Goal: Task Accomplishment & Management: Manage account settings

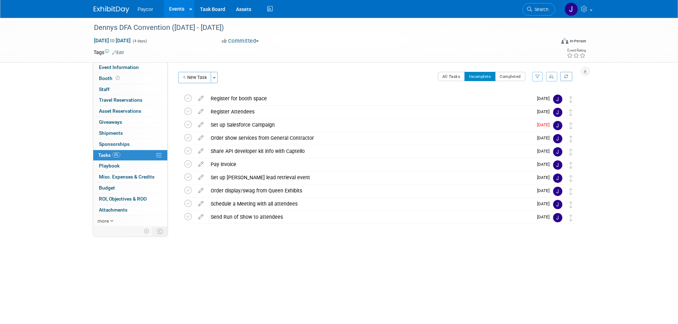
click at [179, 10] on link "Events" at bounding box center [177, 9] width 26 height 18
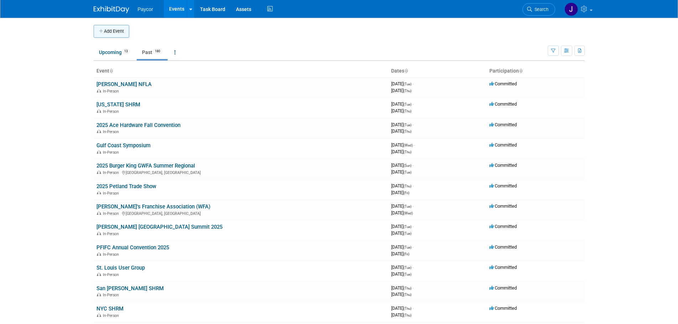
click at [119, 31] on button "Add Event" at bounding box center [112, 31] width 36 height 13
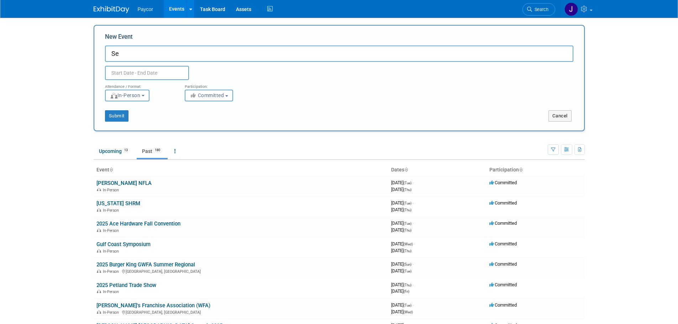
type input "S"
type input "Splash for Paychex Project"
click at [125, 73] on input "text" at bounding box center [147, 73] width 84 height 14
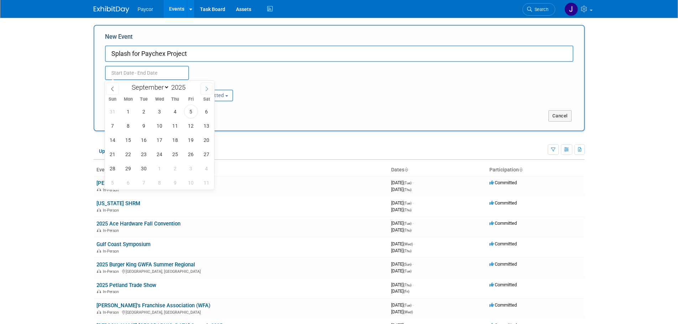
click at [208, 89] on icon at bounding box center [206, 89] width 5 height 5
select select "9"
click at [132, 139] on span "13" at bounding box center [128, 140] width 14 height 14
click at [131, 141] on span "13" at bounding box center [128, 140] width 14 height 14
type input "[DATE] to [DATE]"
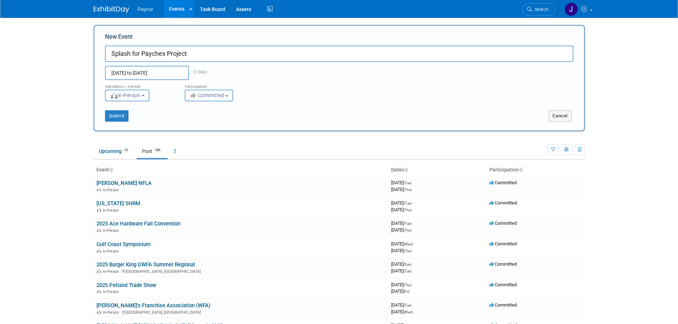
click at [137, 96] on span "In-Person" at bounding box center [125, 96] width 31 height 6
click at [124, 115] on button "Submit" at bounding box center [116, 115] width 23 height 11
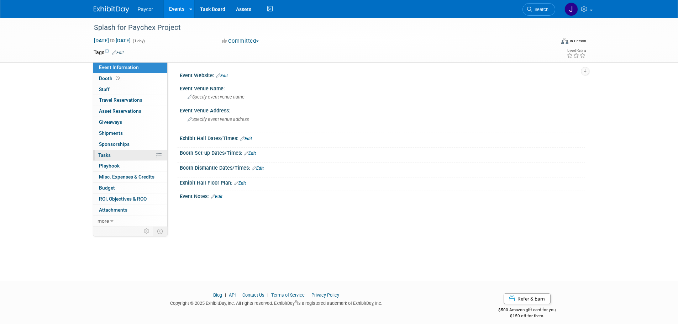
click at [129, 155] on link "0% Tasks 0%" at bounding box center [130, 155] width 74 height 11
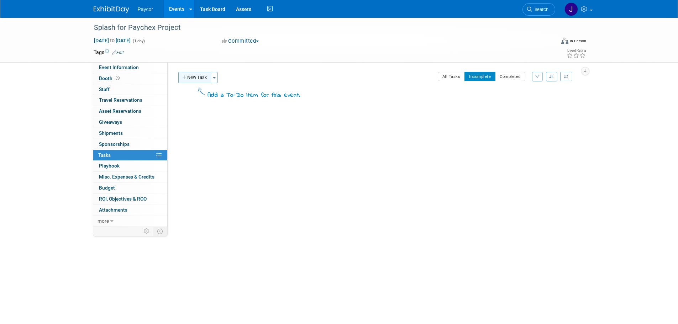
click at [199, 79] on button "New Task" at bounding box center [194, 77] width 33 height 11
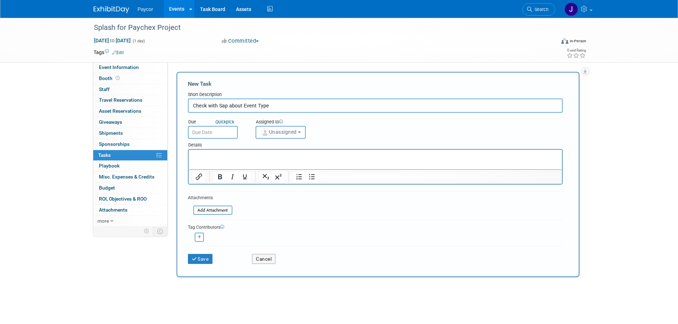
type input "Check with Sap about Event Type"
click at [266, 152] on html at bounding box center [374, 155] width 373 height 10
click at [281, 131] on span "Unassigned" at bounding box center [279, 132] width 36 height 6
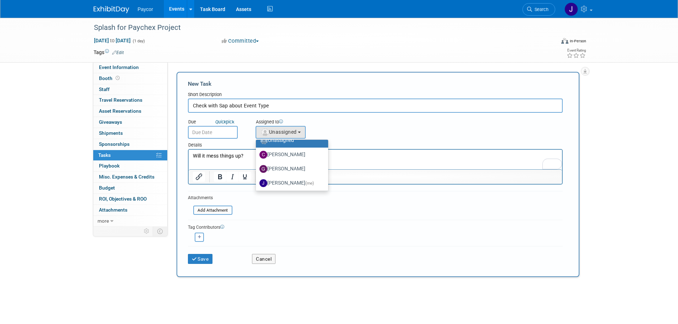
scroll to position [14, 0]
click at [317, 180] on label "Jenny Campbell (me)" at bounding box center [291, 177] width 62 height 11
click at [257, 179] on input "Jenny Campbell (me)" at bounding box center [254, 176] width 5 height 5
select select "5fa4a4d0-7ecb-44c4-b541-fab562a46234"
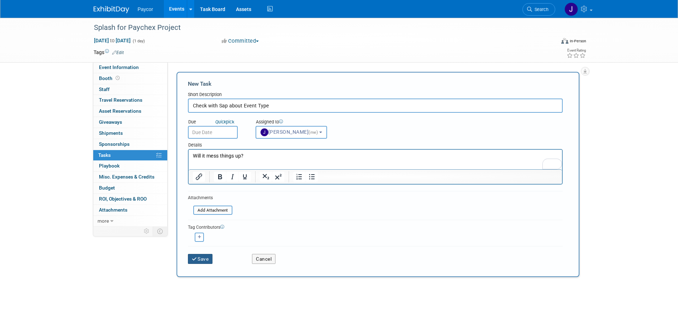
click at [204, 258] on button "Save" at bounding box center [200, 259] width 25 height 10
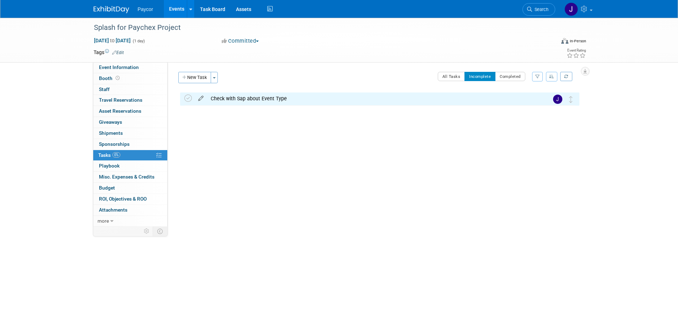
click at [200, 98] on icon at bounding box center [201, 97] width 12 height 9
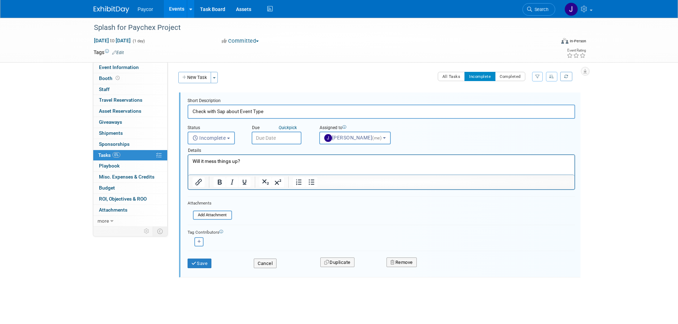
scroll to position [0, 0]
click at [269, 134] on input "text" at bounding box center [277, 138] width 50 height 13
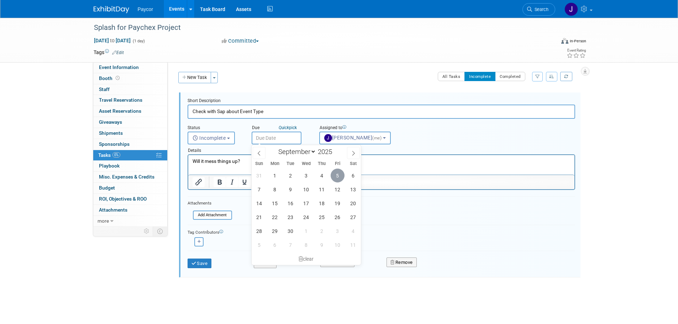
click at [337, 179] on span "5" at bounding box center [338, 176] width 14 height 14
type input "Sep 5, 2025"
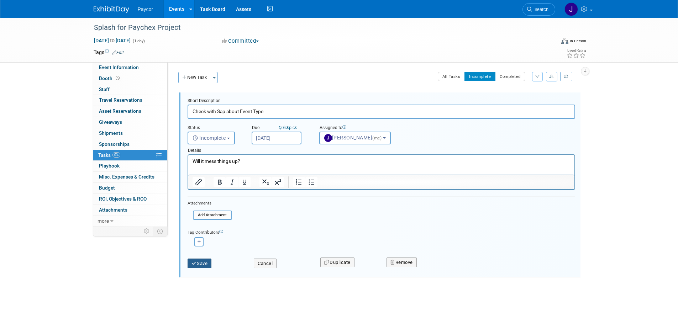
click at [206, 264] on button "Save" at bounding box center [200, 264] width 24 height 10
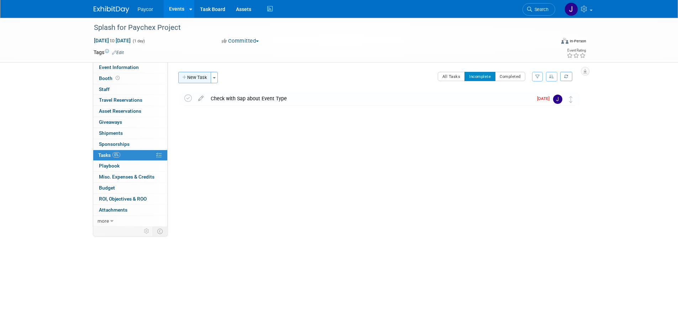
click at [205, 80] on button "New Task" at bounding box center [194, 77] width 33 height 11
select select "8"
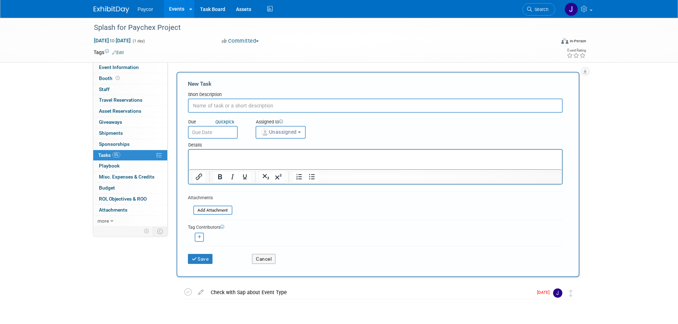
click at [206, 106] on input "text" at bounding box center [375, 106] width 375 height 14
paste input "Add new users / get contract signed"
type input "Add new users / get contract signed"
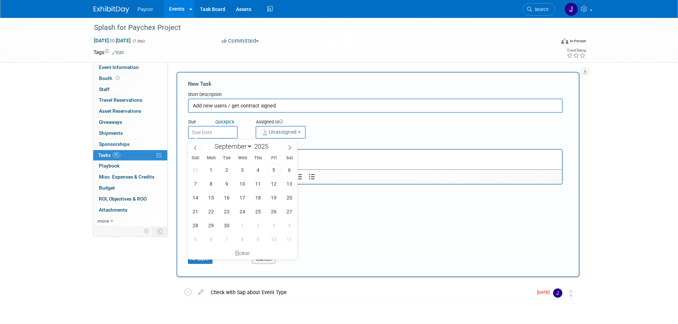
click at [206, 131] on input "text" at bounding box center [213, 132] width 50 height 13
click at [277, 180] on span "12" at bounding box center [274, 184] width 14 height 14
type input "Sep 12, 2025"
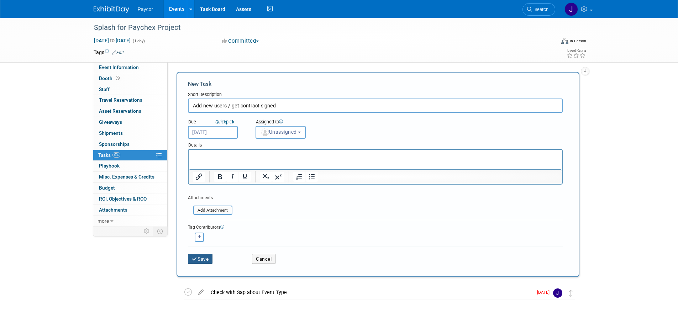
click at [203, 262] on button "Save" at bounding box center [200, 259] width 25 height 10
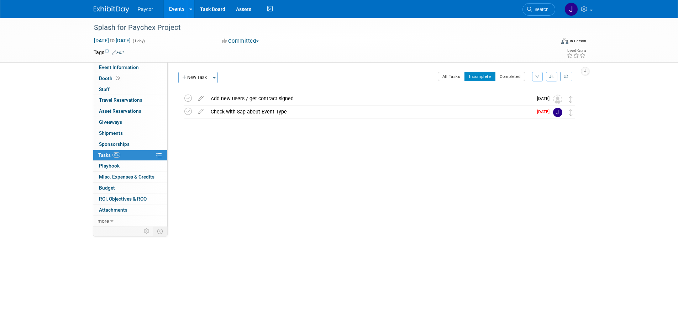
drag, startPoint x: 195, startPoint y: 77, endPoint x: 233, endPoint y: 96, distance: 42.7
click at [195, 77] on button "New Task" at bounding box center [194, 77] width 33 height 11
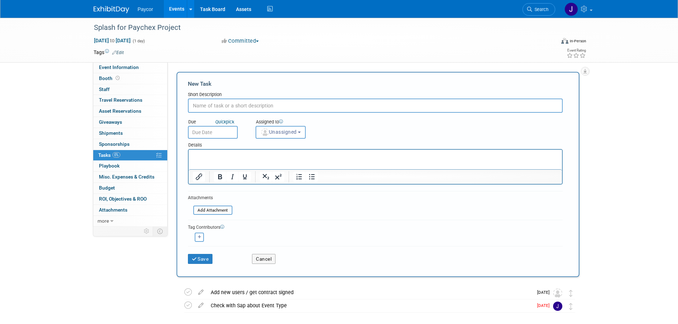
paste input "Tell Splash what new event types will be"
type input "Tell Splash what new event types will be"
click at [271, 129] on button "Unassigned" at bounding box center [281, 132] width 51 height 13
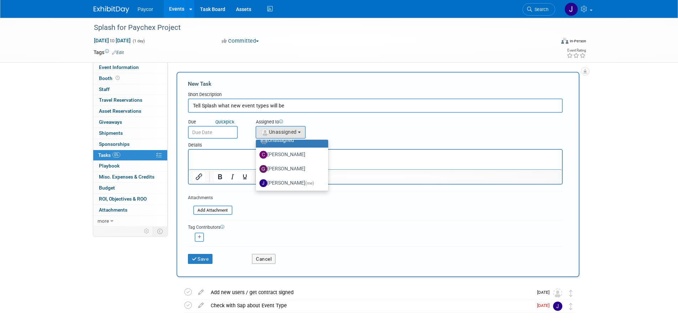
scroll to position [14, 0]
click at [314, 175] on span "(me)" at bounding box center [309, 177] width 9 height 5
click at [257, 175] on input "Jenny Campbell (me)" at bounding box center [254, 176] width 5 height 5
select select "5fa4a4d0-7ecb-44c4-b541-fab562a46234"
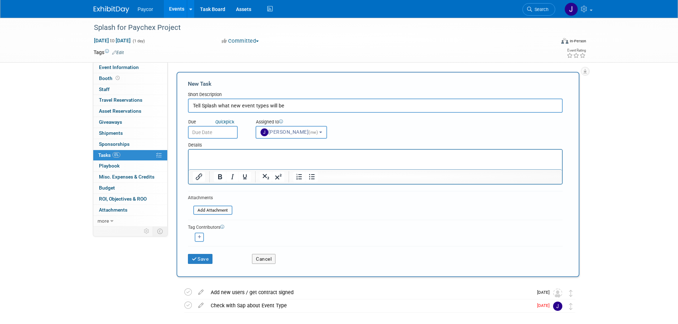
click at [214, 132] on input "text" at bounding box center [213, 132] width 50 height 13
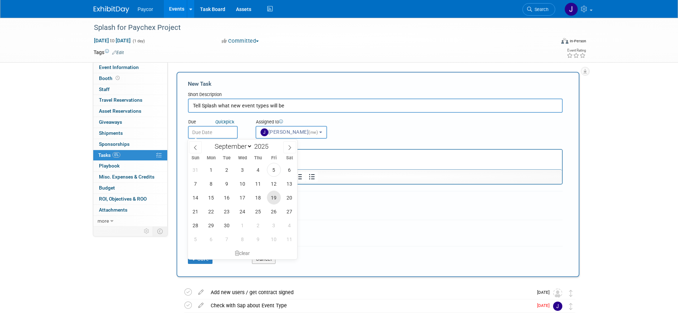
click at [273, 197] on span "19" at bounding box center [274, 198] width 14 height 14
type input "Sep 19, 2025"
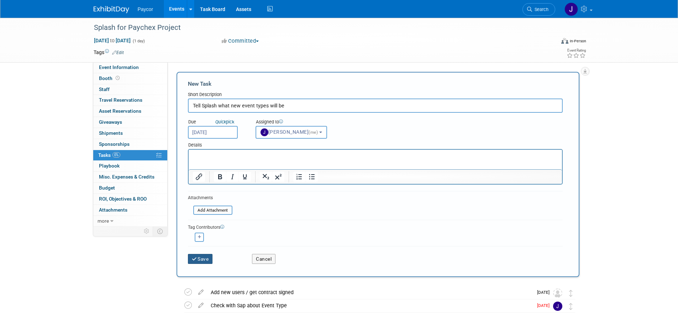
click at [202, 257] on button "Save" at bounding box center [200, 259] width 25 height 10
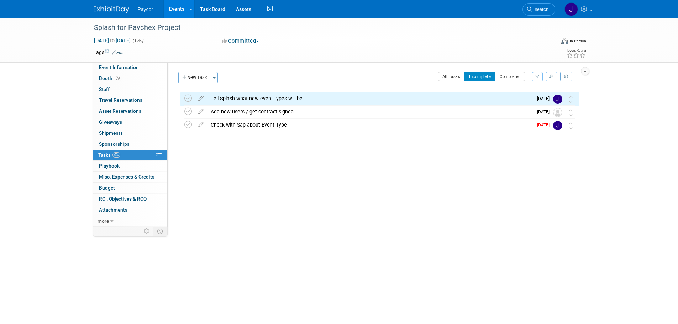
click at [201, 78] on button "New Task" at bounding box center [194, 77] width 33 height 11
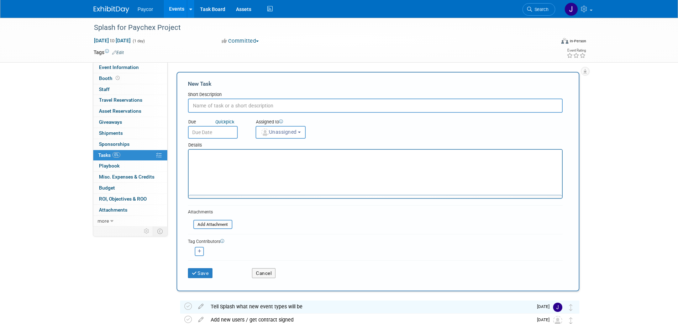
scroll to position [0, 0]
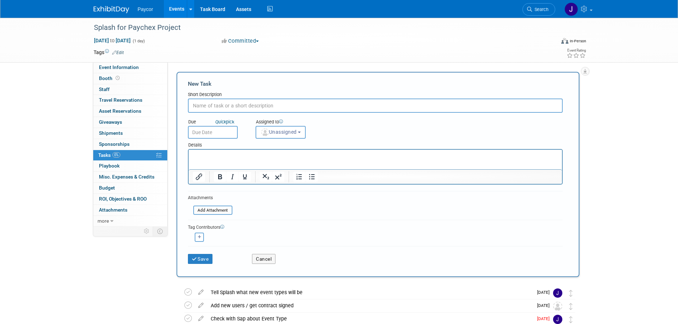
click at [233, 105] on input "text" at bounding box center [375, 106] width 375 height 14
paste input "4. Ask Nick Berta about google analytics set up for marketo"
drag, startPoint x: 207, startPoint y: 105, endPoint x: 185, endPoint y: 105, distance: 21.4
click at [185, 105] on div "New Task Short Description 4. Ask Nick Berta about google analytics set up for …" at bounding box center [378, 174] width 403 height 205
type input "Ask Nick Berta about google analytics set up for marketo"
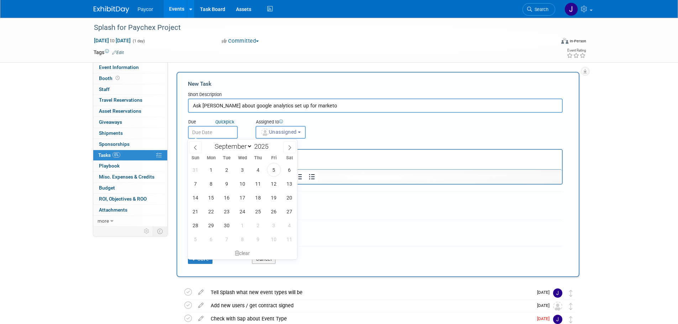
click at [213, 132] on input "text" at bounding box center [213, 132] width 50 height 13
click at [272, 186] on span "12" at bounding box center [274, 184] width 14 height 14
type input "Sep 12, 2025"
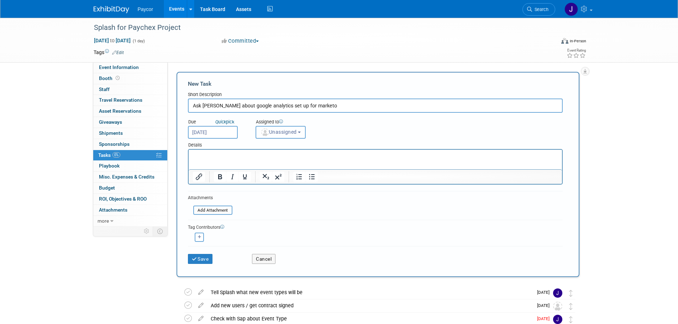
click at [279, 133] on span "Unassigned" at bounding box center [279, 132] width 36 height 6
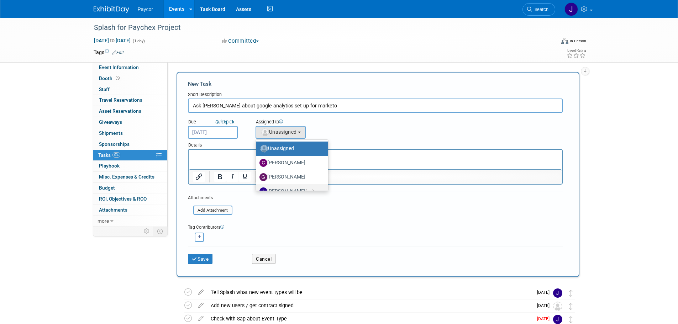
click at [301, 187] on label "Jenny Campbell (me)" at bounding box center [291, 191] width 62 height 11
click at [257, 188] on input "Jenny Campbell (me)" at bounding box center [254, 190] width 5 height 5
select select "5fa4a4d0-7ecb-44c4-b541-fab562a46234"
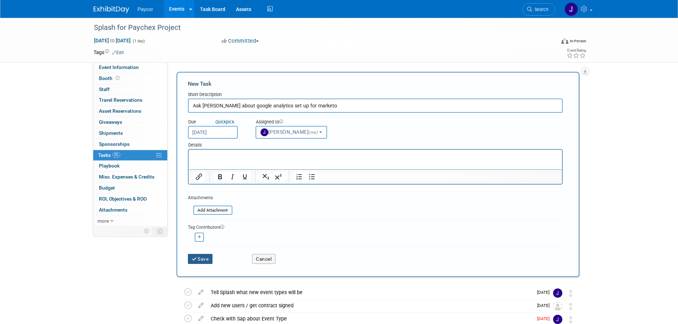
click at [202, 258] on button "Save" at bounding box center [200, 259] width 25 height 10
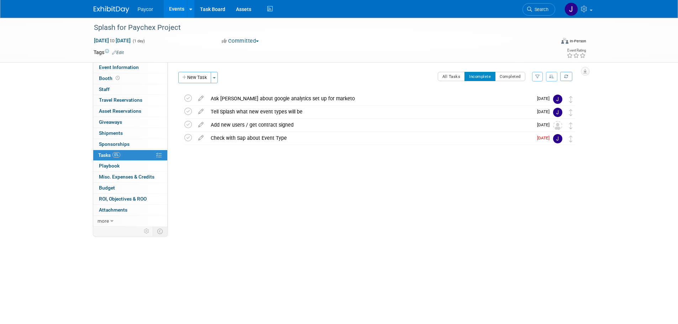
click at [203, 77] on button "New Task" at bounding box center [194, 77] width 33 height 11
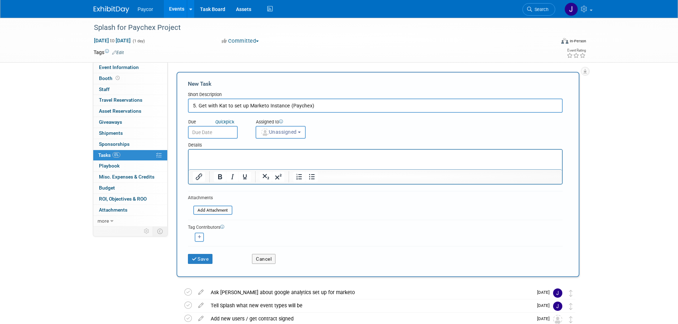
drag, startPoint x: 205, startPoint y: 105, endPoint x: 176, endPoint y: 106, distance: 28.8
click at [176, 106] on div "New Task Toggle Dropdown Create a new task for this event Copy tasks from anoth…" at bounding box center [376, 174] width 407 height 205
type input "Get with Kat to set up Marketo Instance (Paychex)"
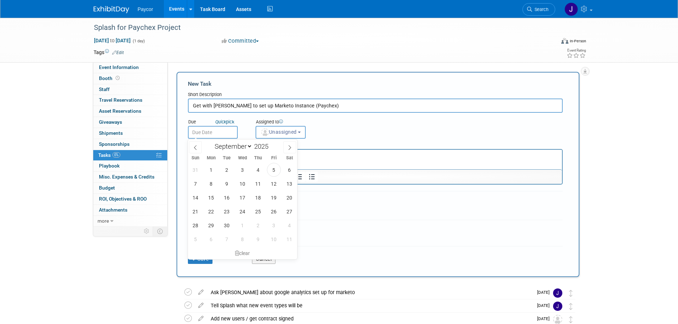
click at [204, 132] on input "text" at bounding box center [213, 132] width 50 height 13
click at [275, 199] on span "19" at bounding box center [274, 198] width 14 height 14
type input "Sep 19, 2025"
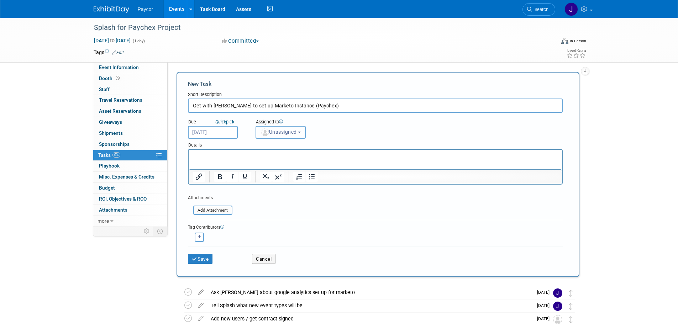
click at [288, 134] on span "Unassigned" at bounding box center [279, 132] width 36 height 6
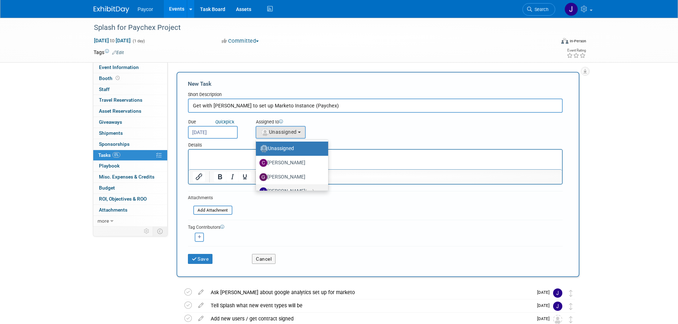
click at [293, 187] on label "Jenny Campbell (me)" at bounding box center [291, 191] width 62 height 11
click at [257, 188] on input "Jenny Campbell (me)" at bounding box center [254, 190] width 5 height 5
select select "5fa4a4d0-7ecb-44c4-b541-fab562a46234"
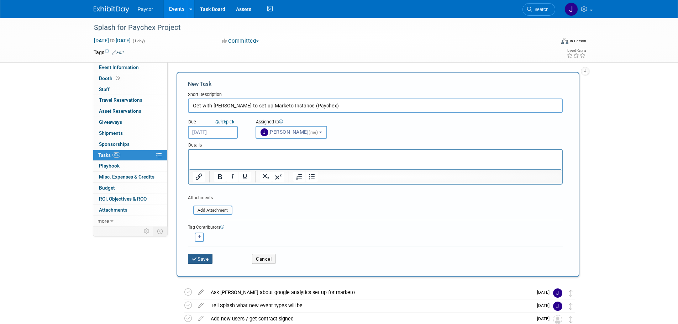
click at [206, 259] on button "Save" at bounding box center [200, 259] width 25 height 10
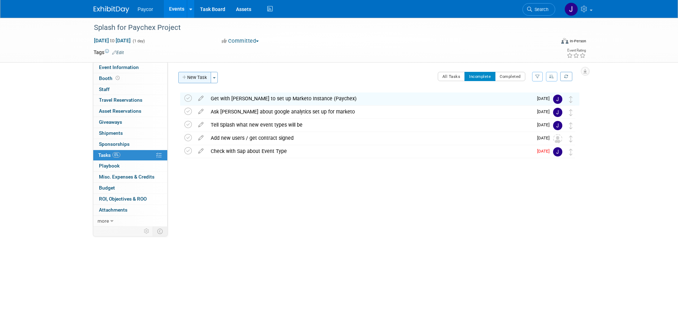
click at [202, 80] on button "New Task" at bounding box center [194, 77] width 33 height 11
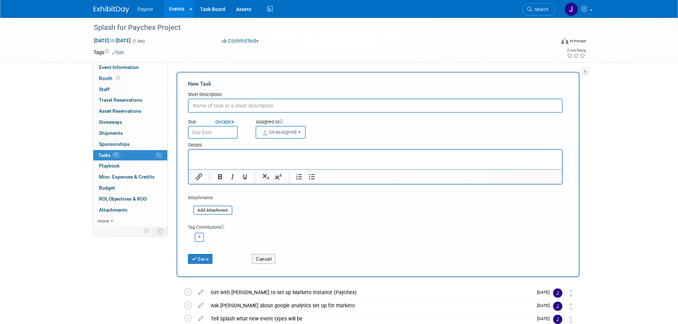
click at [192, 107] on input "text" at bounding box center [375, 106] width 375 height 14
paste input "6. Need to get with Web team to get events.paychex.com set up"
drag, startPoint x: 226, startPoint y: 104, endPoint x: 163, endPoint y: 102, distance: 62.3
click at [160, 104] on div "Event Information Event Info Booth Booth 0 Staff 0 Staff 0 Travel Reservations …" at bounding box center [339, 200] width 502 height 364
type input "Get with Web team to get events.paychex.com set up"
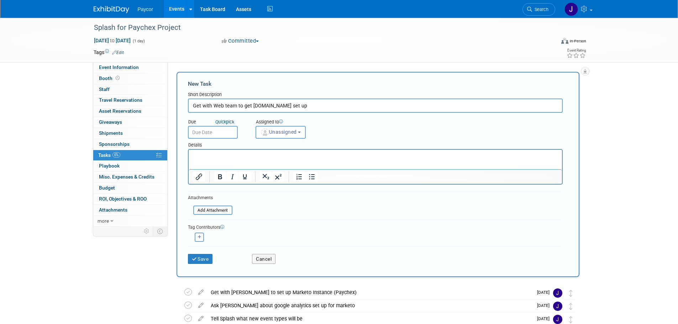
click at [212, 133] on input "text" at bounding box center [213, 132] width 50 height 13
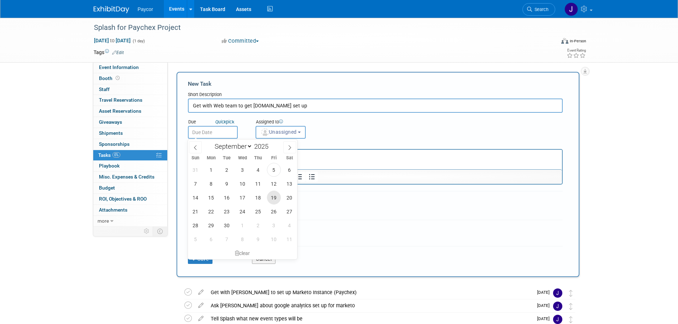
click at [272, 199] on span "19" at bounding box center [274, 198] width 14 height 14
type input "Sep 19, 2025"
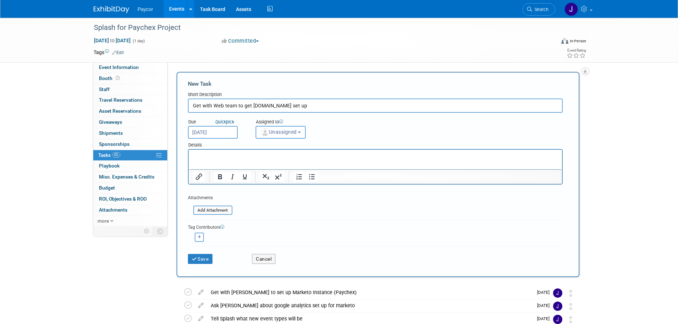
click at [289, 131] on span "Unassigned" at bounding box center [279, 132] width 36 height 6
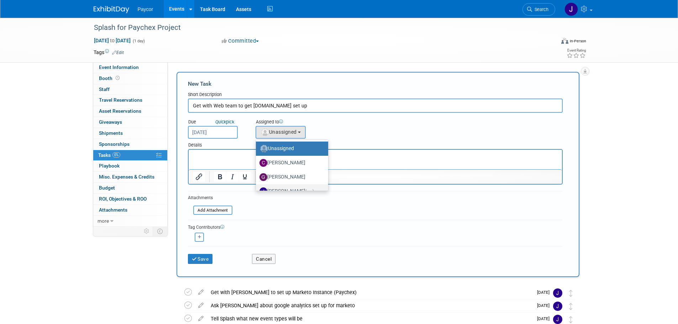
click at [286, 188] on label "Jenny Campbell (me)" at bounding box center [291, 191] width 62 height 11
click at [257, 188] on input "Jenny Campbell (me)" at bounding box center [254, 190] width 5 height 5
select select "5fa4a4d0-7ecb-44c4-b541-fab562a46234"
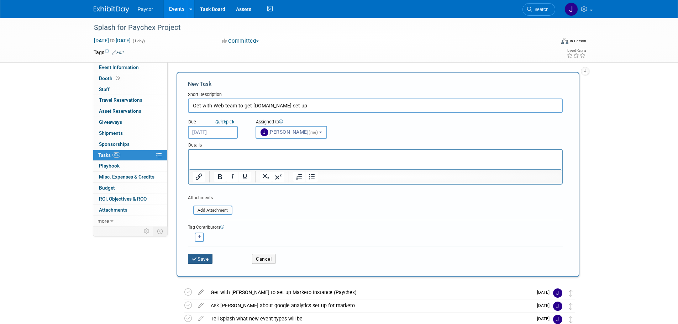
click at [201, 262] on button "Save" at bounding box center [200, 259] width 25 height 10
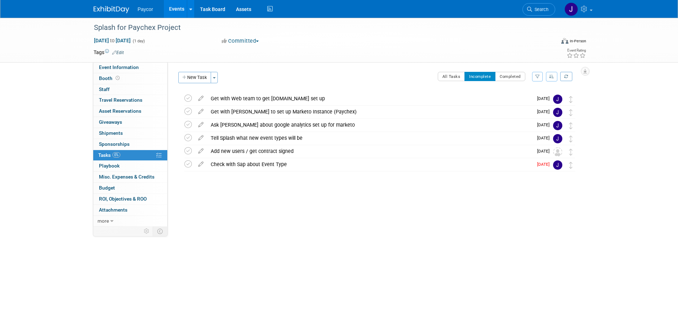
click at [284, 99] on div "Get with Web team to get events.paychex.com set up" at bounding box center [370, 99] width 326 height 12
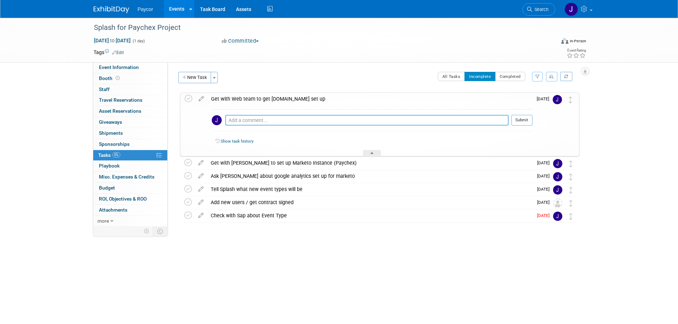
click at [257, 119] on textarea at bounding box center [366, 120] width 283 height 11
paste textarea "i. CURRENT URL: https://events.paycor.com/servicemaster-the-real-cost-sep ii. E…"
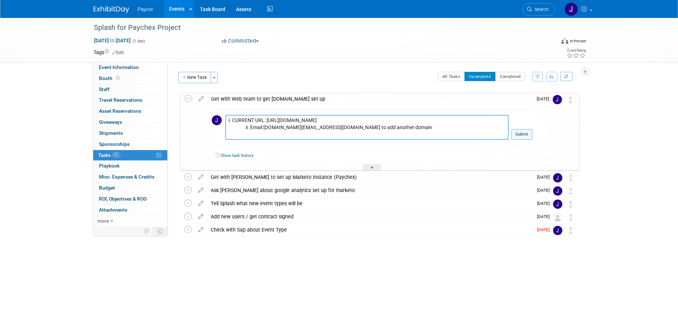
type textarea "i. CURRENT URL: https://events.paycor.com/servicemaster-the-real-cost-sep ii. E…"
click at [521, 134] on button "Submit" at bounding box center [522, 134] width 21 height 11
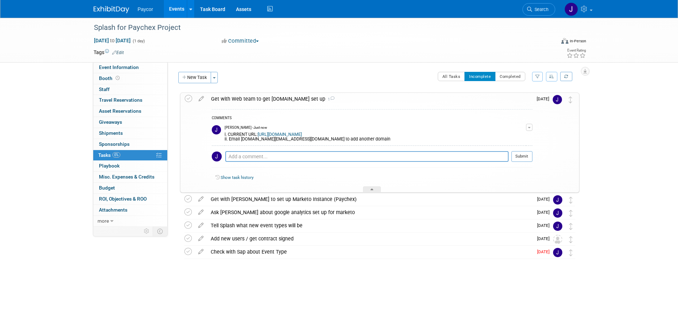
click at [191, 80] on button "New Task" at bounding box center [194, 77] width 33 height 11
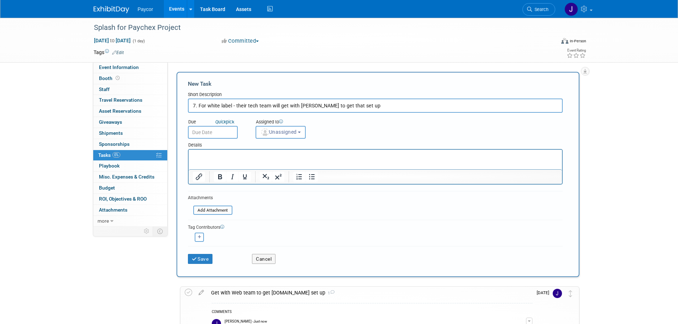
drag, startPoint x: 219, startPoint y: 106, endPoint x: 175, endPoint y: 106, distance: 43.8
click at [175, 106] on div "New Task Toggle Dropdown Create a new task for this event Copy tasks from anoth…" at bounding box center [376, 174] width 407 height 205
drag, startPoint x: 373, startPoint y: 108, endPoint x: 240, endPoint y: 110, distance: 132.8
click at [240, 110] on input "Check on White label - their tech team will get with Saparito to get that set up" at bounding box center [375, 106] width 375 height 14
type input "Check on White label"
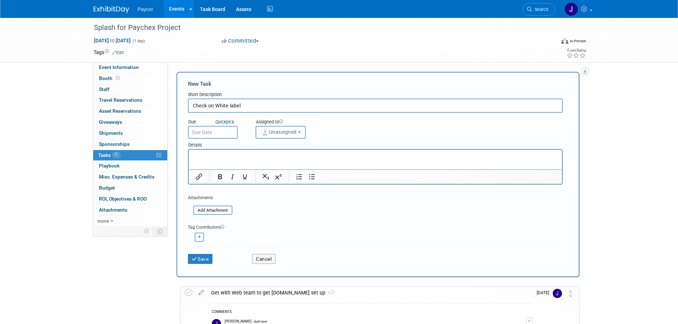
click at [221, 153] on p "Rich Text Area. Press ALT-0 for help." at bounding box center [375, 156] width 365 height 7
click at [189, 156] on html "- their tech team will get with Saparito to get that set up" at bounding box center [374, 155] width 373 height 10
click at [274, 131] on span "Unassigned" at bounding box center [279, 132] width 36 height 6
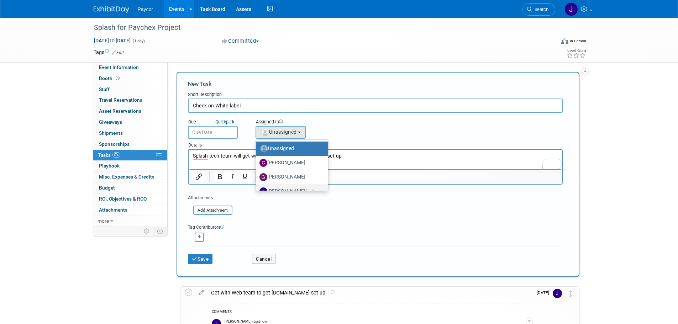
click at [292, 188] on label "Jenny Campbell (me)" at bounding box center [291, 191] width 62 height 11
click at [257, 188] on input "Jenny Campbell (me)" at bounding box center [254, 190] width 5 height 5
select select "5fa4a4d0-7ecb-44c4-b541-fab562a46234"
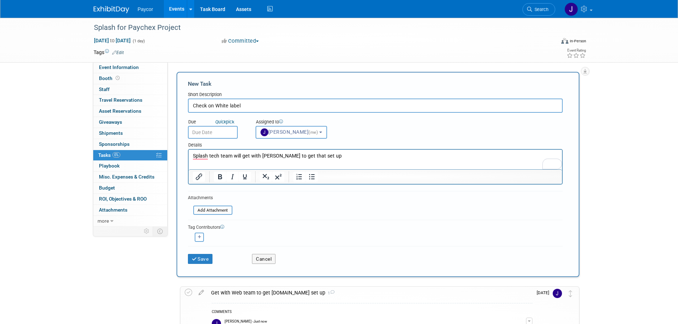
click at [212, 129] on input "text" at bounding box center [213, 132] width 50 height 13
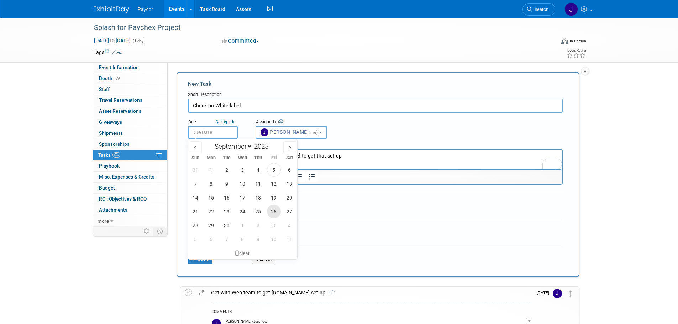
click at [275, 209] on span "26" at bounding box center [274, 212] width 14 height 14
type input "Sep 26, 2025"
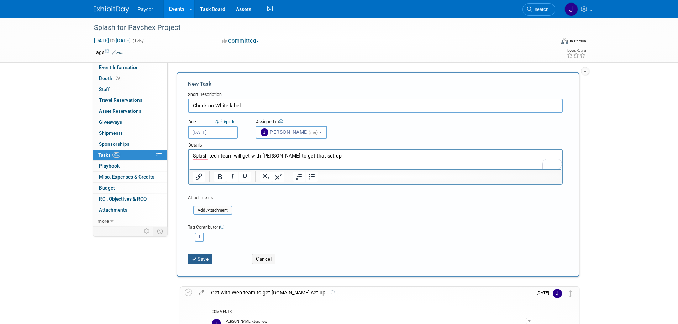
click at [205, 262] on button "Save" at bounding box center [200, 259] width 25 height 10
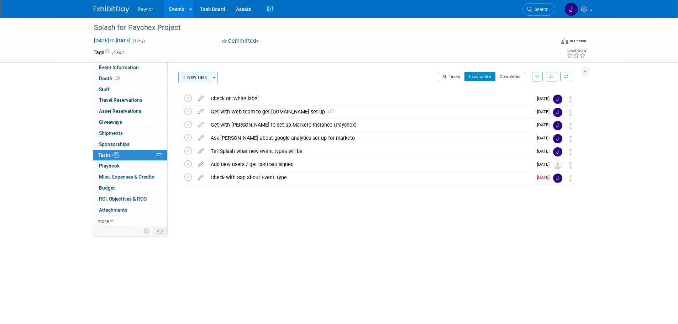
click at [203, 75] on button "New Task" at bounding box center [194, 77] width 33 height 11
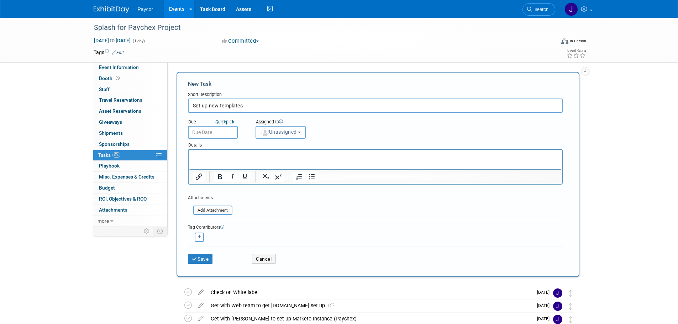
type input "Set up new templates"
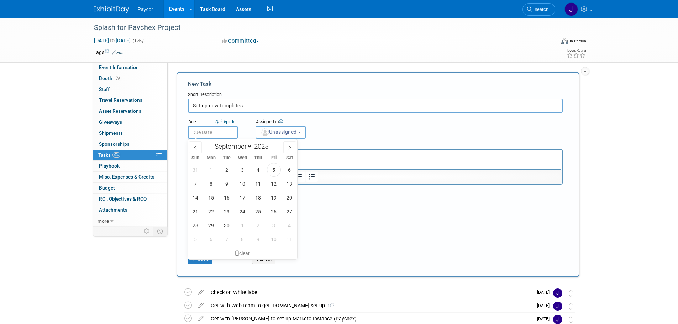
click at [205, 133] on input "text" at bounding box center [213, 132] width 50 height 13
click at [273, 213] on span "26" at bounding box center [274, 212] width 14 height 14
type input "Sep 26, 2025"
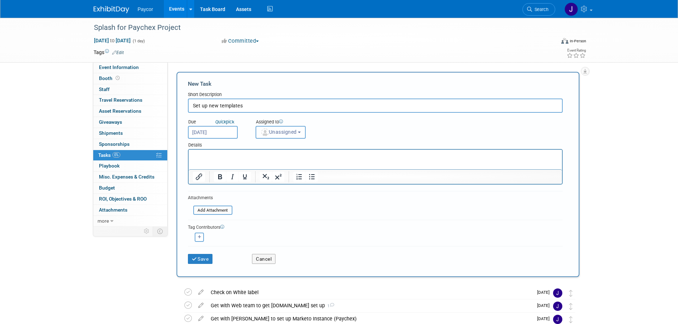
click at [284, 126] on button "Unassigned" at bounding box center [281, 132] width 51 height 13
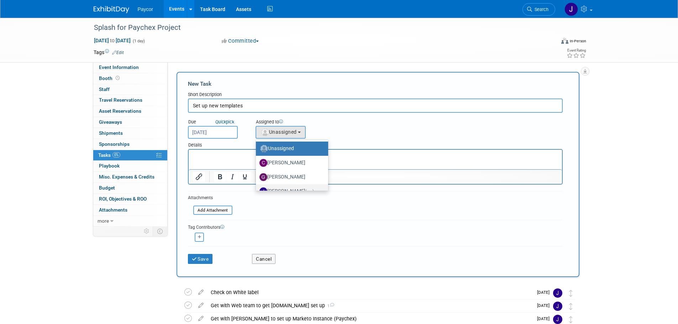
click at [287, 190] on label "Jenny Campbell (me)" at bounding box center [291, 191] width 62 height 11
click at [257, 190] on input "Jenny Campbell (me)" at bounding box center [254, 190] width 5 height 5
select select "5fa4a4d0-7ecb-44c4-b541-fab562a46234"
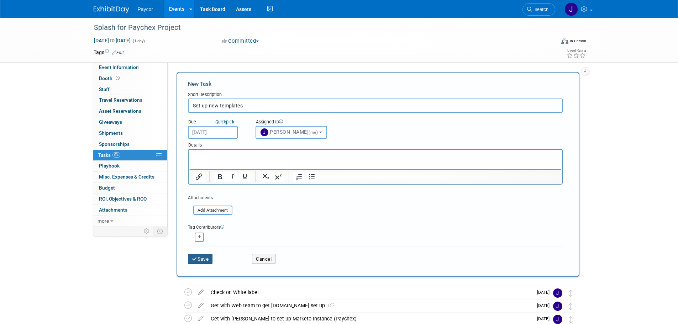
click at [200, 258] on button "Save" at bounding box center [200, 259] width 25 height 10
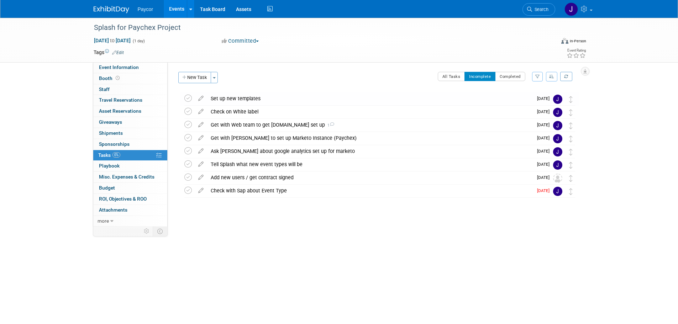
click at [550, 79] on button "button" at bounding box center [551, 77] width 11 height 10
click at [532, 109] on link "By Due Date" at bounding box center [531, 109] width 51 height 10
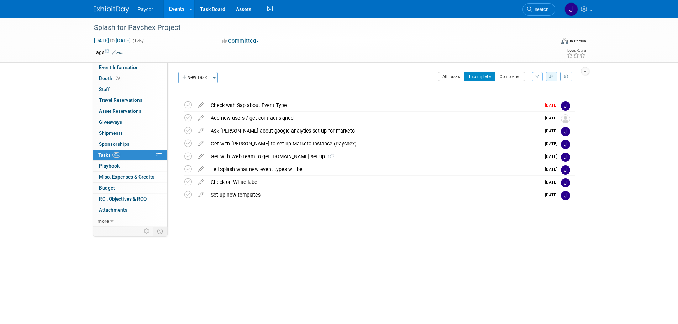
click at [438, 238] on div "Splash for Paychex Project Oct 13, 2025 to Oct 13, 2025 (1 day) Oct 13, 2025 to…" at bounding box center [339, 143] width 678 height 251
click at [516, 279] on body "Paycor Events Add Event Bulk Upload Events Shareable Event Boards Recently View…" at bounding box center [339, 162] width 678 height 324
